Goal: Answer question/provide support

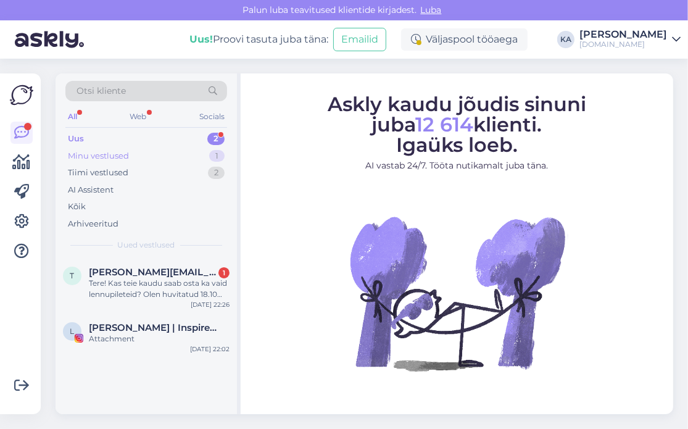
click at [88, 153] on div "Minu vestlused" at bounding box center [98, 156] width 61 height 12
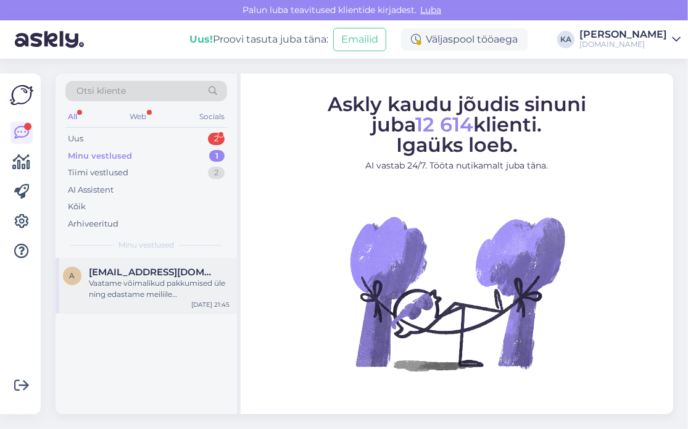
click at [140, 299] on div "a [EMAIL_ADDRESS][DOMAIN_NAME] Vaatame võimalikud pakkumised üle ning edastame …" at bounding box center [146, 286] width 181 height 56
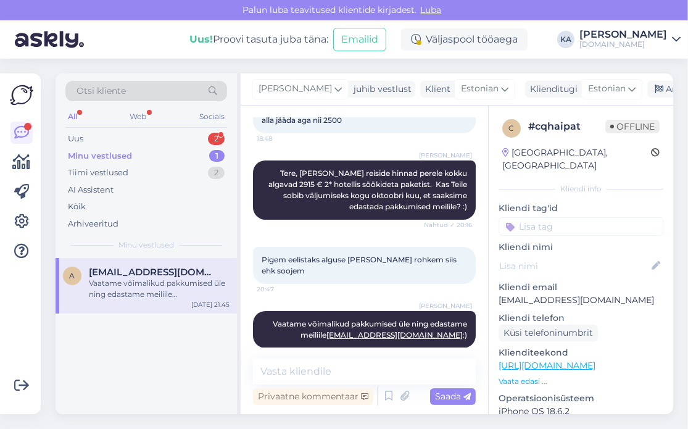
scroll to position [176, 0]
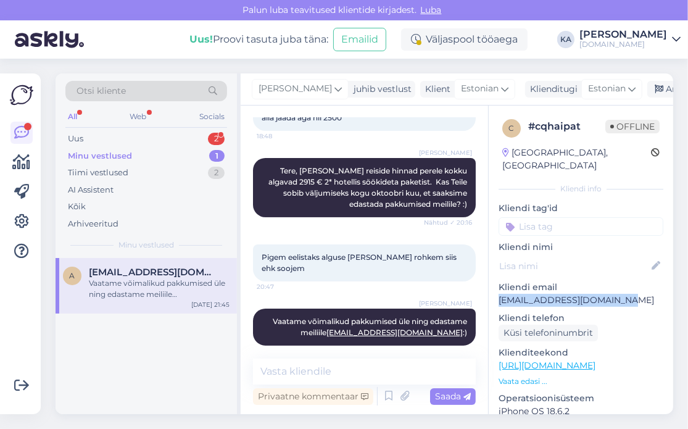
drag, startPoint x: 625, startPoint y: 285, endPoint x: 491, endPoint y: 287, distance: 134.0
click at [491, 287] on div "c # cqhaipat Offline [GEOGRAPHIC_DATA], [GEOGRAPHIC_DATA] Kliendi info Kliendi …" at bounding box center [581, 366] width 185 height 520
copy p "[EMAIL_ADDRESS][DOMAIN_NAME]"
click at [415, 244] on div "Pigem eelistaks alguse [PERSON_NAME] rohkem siis ehk soojem 20:47" at bounding box center [364, 262] width 223 height 37
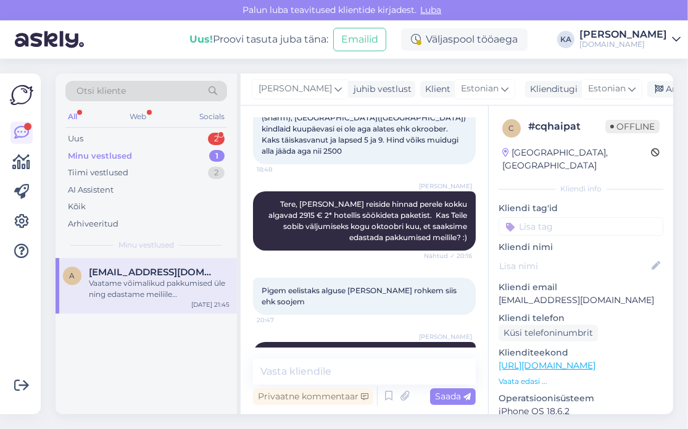
scroll to position [114, 0]
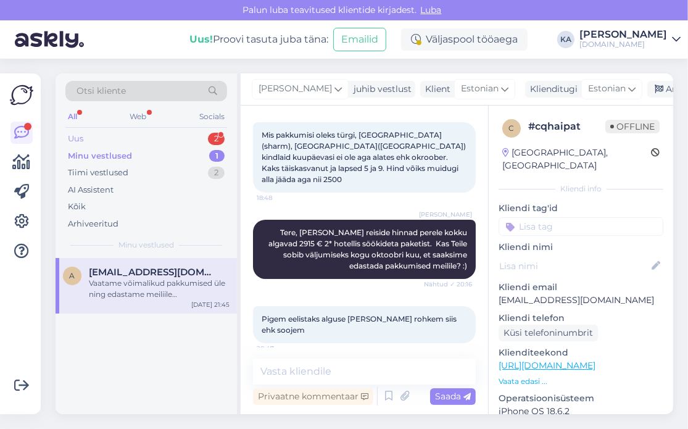
click at [88, 134] on div "Uus 2" at bounding box center [146, 138] width 162 height 17
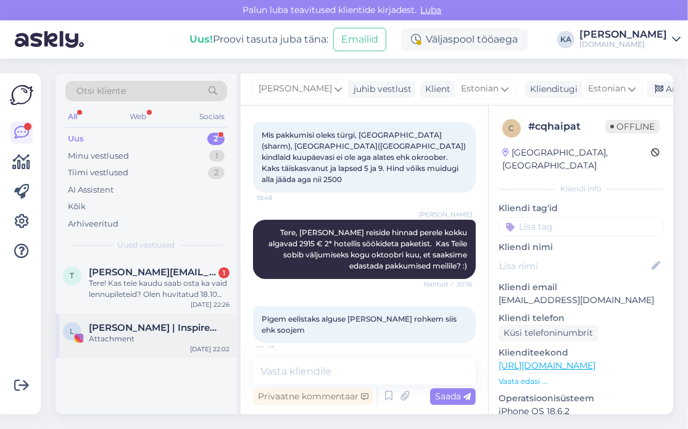
click at [120, 322] on span "[PERSON_NAME] | Inspireerijast elunautleja" at bounding box center [153, 327] width 128 height 11
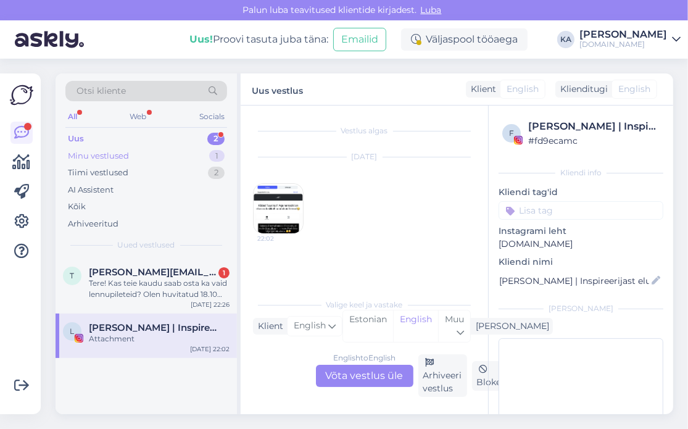
click at [116, 157] on div "Minu vestlused" at bounding box center [98, 156] width 61 height 12
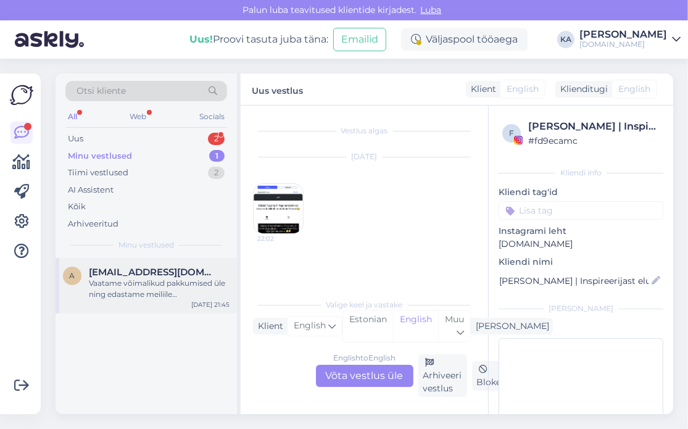
click at [154, 302] on div "a [EMAIL_ADDRESS][DOMAIN_NAME] Vaatame võimalikud pakkumised üle ning edastame …" at bounding box center [146, 286] width 181 height 56
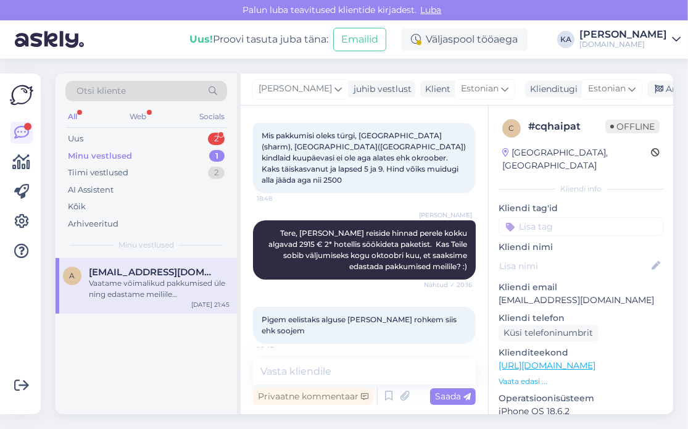
scroll to position [53, 0]
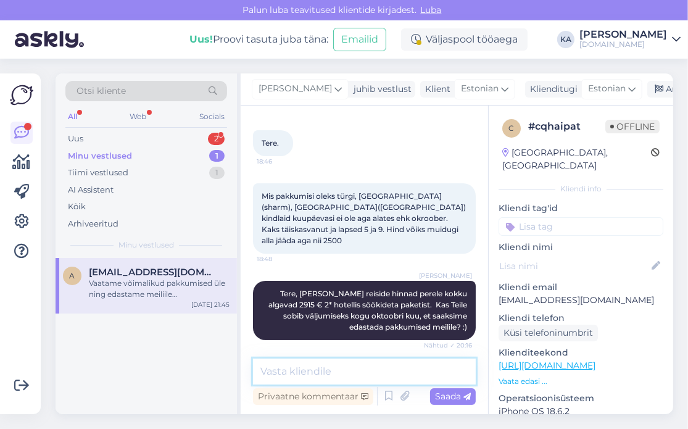
click at [327, 359] on textarea at bounding box center [364, 372] width 223 height 26
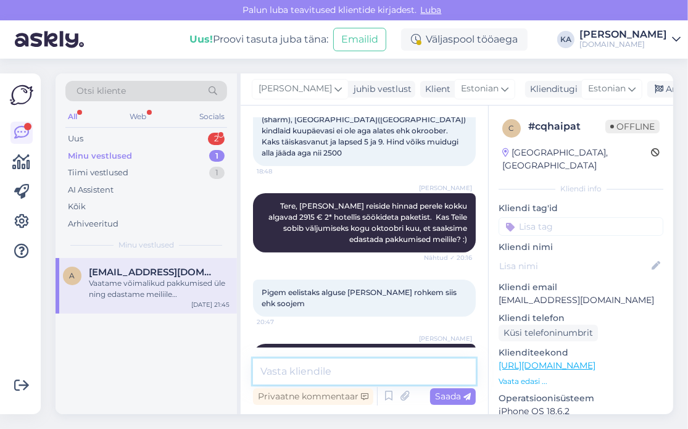
scroll to position [176, 0]
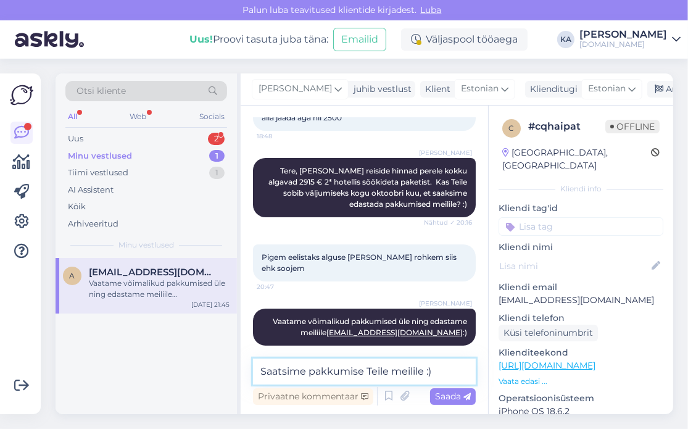
type textarea "Saatsime pakkumise Teile meilile :)"
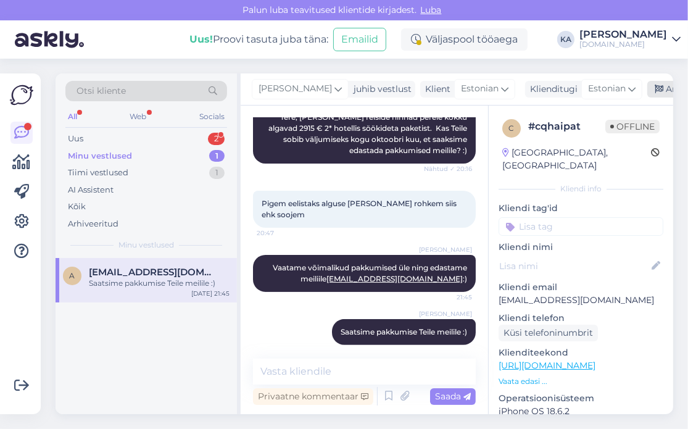
click at [652, 89] on div "Arhiveeri vestlus" at bounding box center [695, 89] width 95 height 17
